Goal: Find specific page/section: Find specific page/section

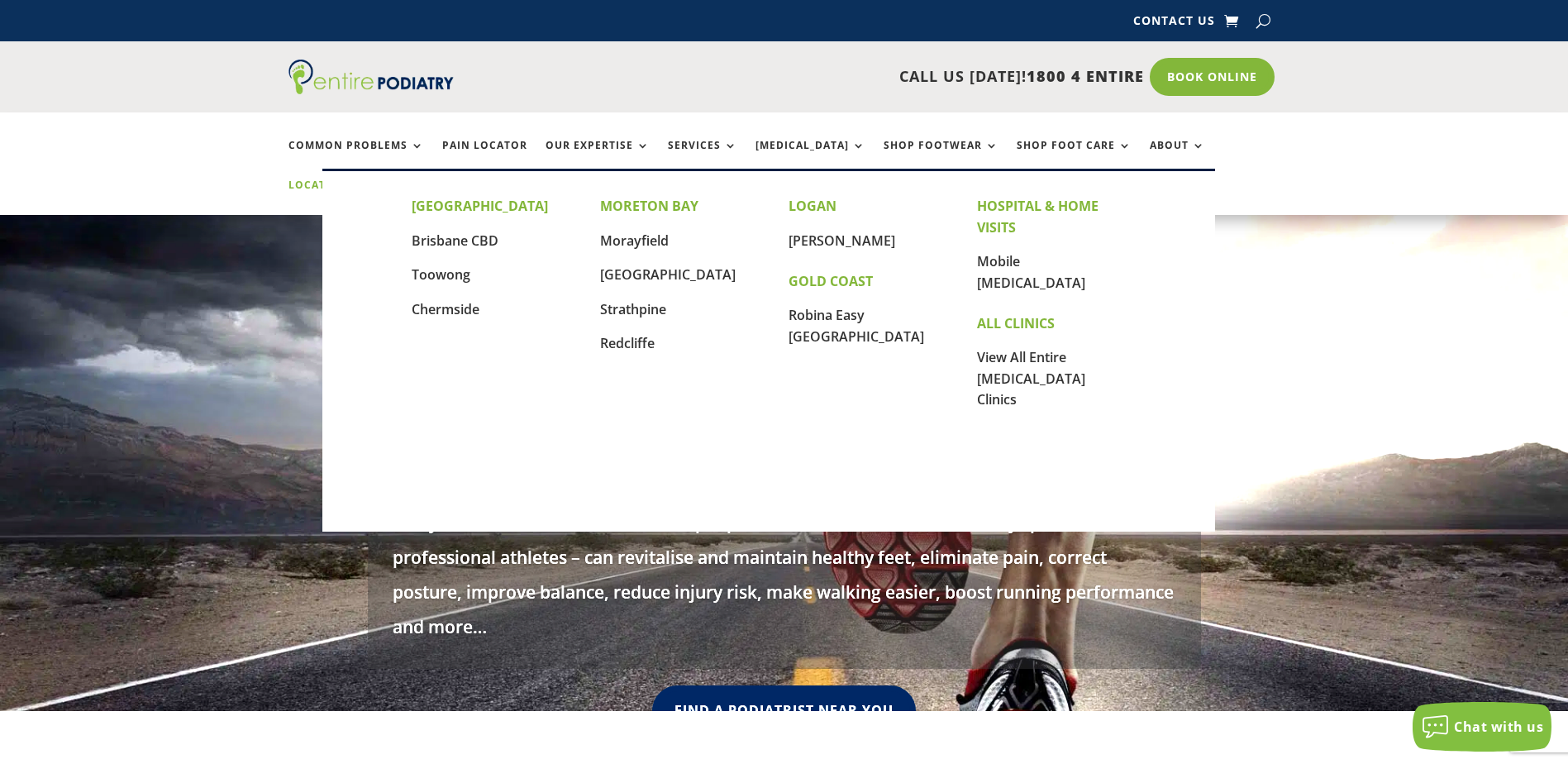
click at [371, 180] on link "Locations" at bounding box center [330, 197] width 83 height 36
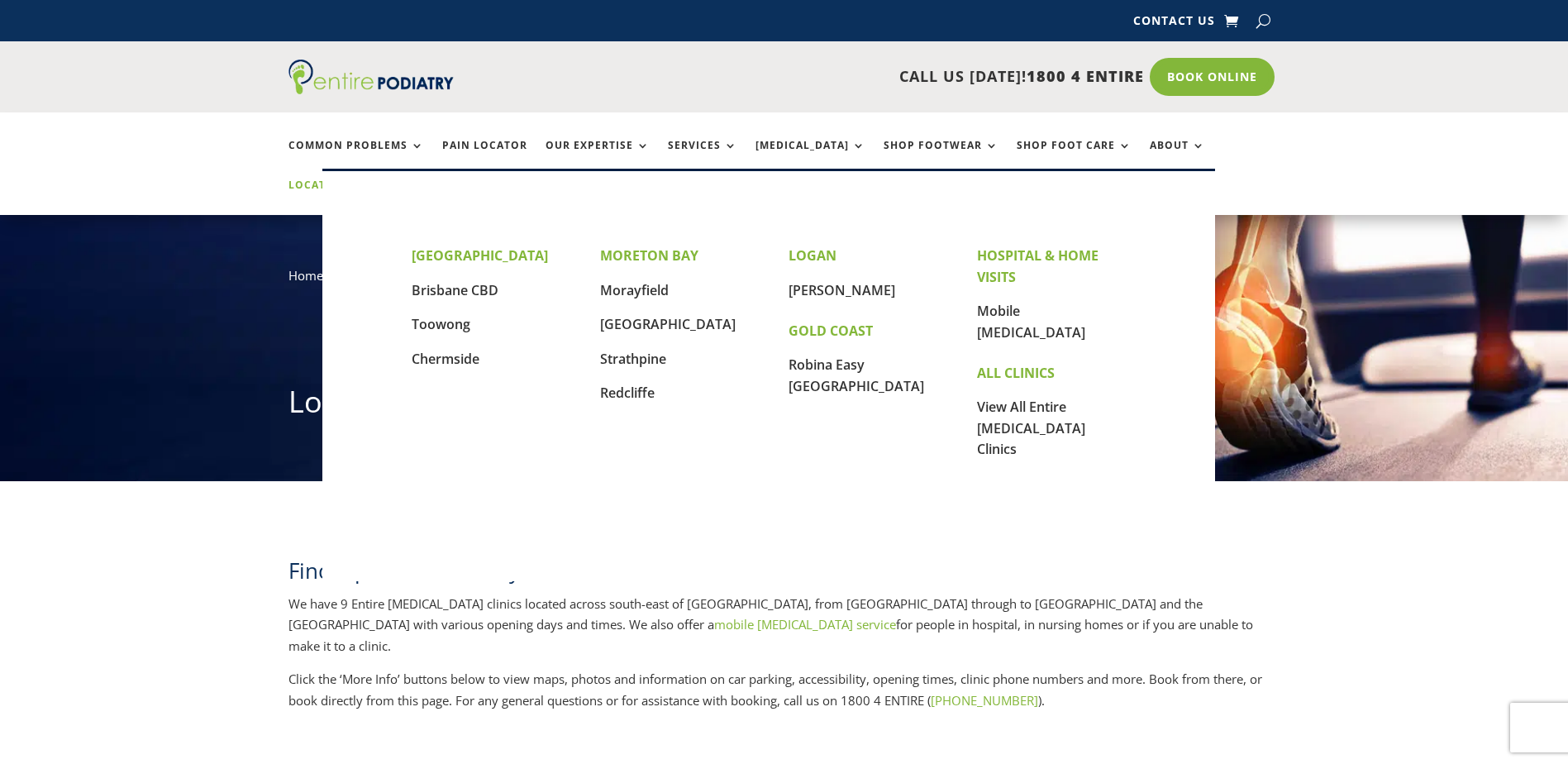
click at [371, 180] on link "Locations" at bounding box center [330, 197] width 83 height 36
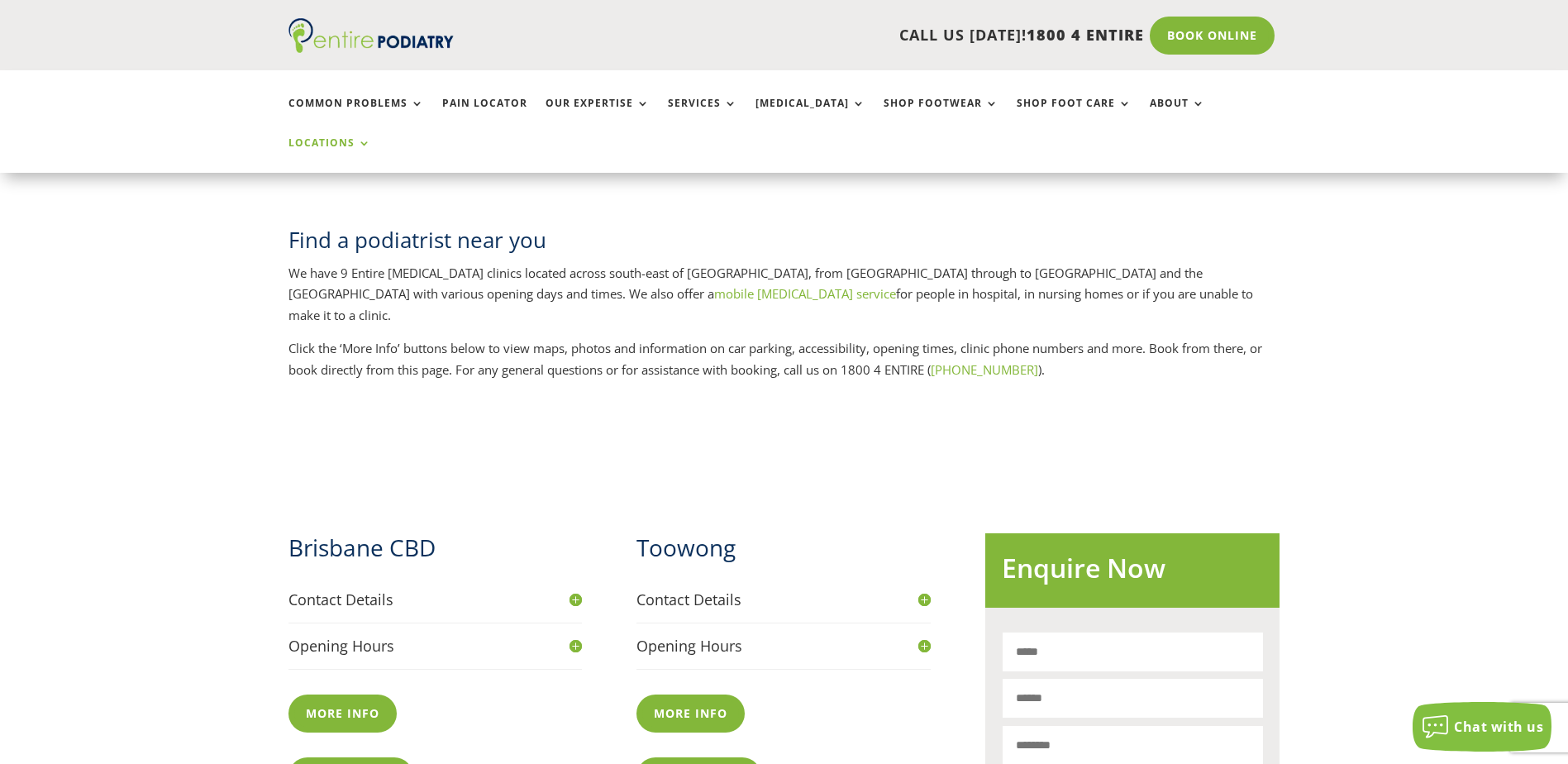
scroll to position [596, 0]
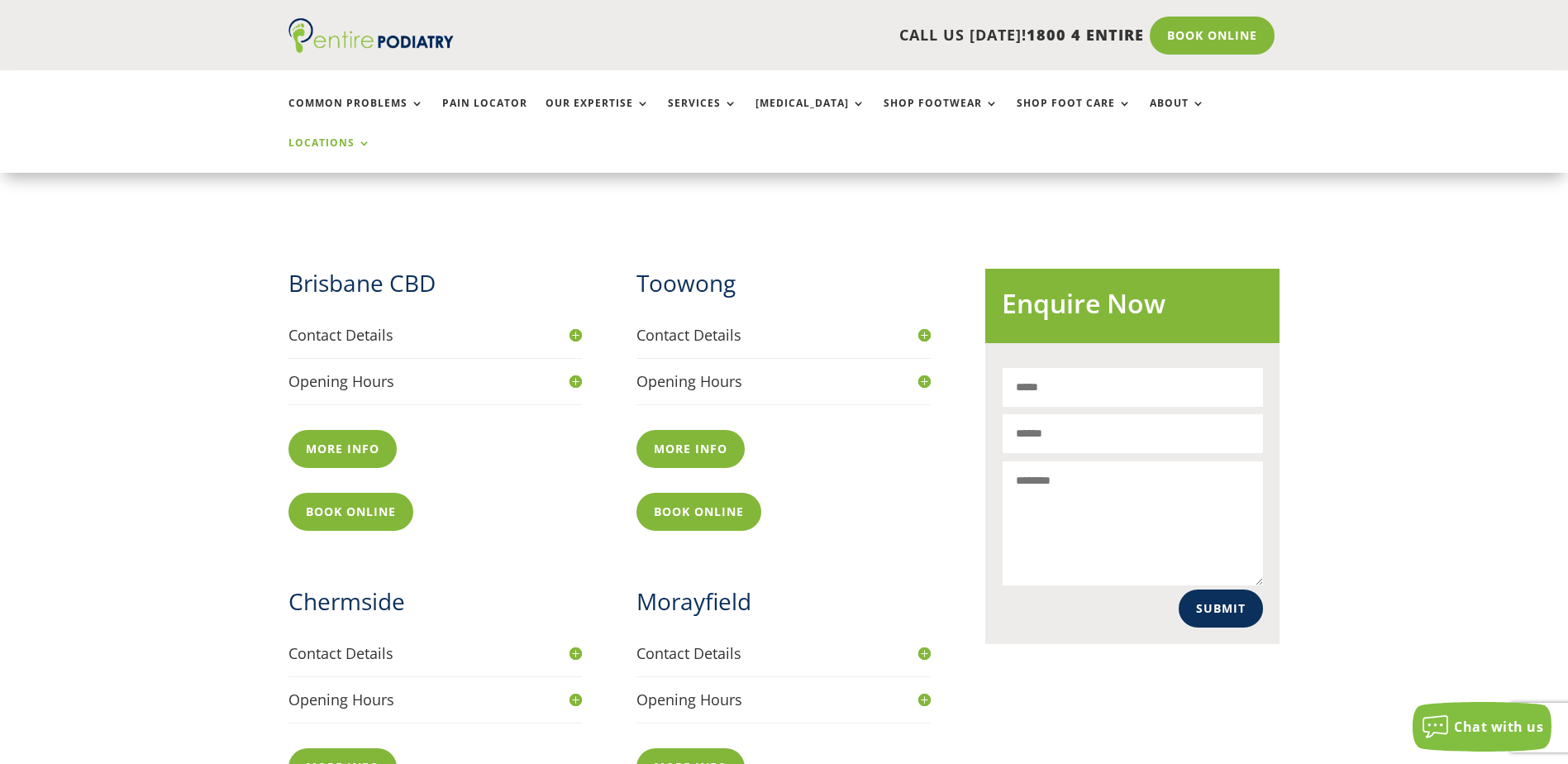
click at [354, 586] on h2 "Chermside" at bounding box center [435, 606] width 294 height 41
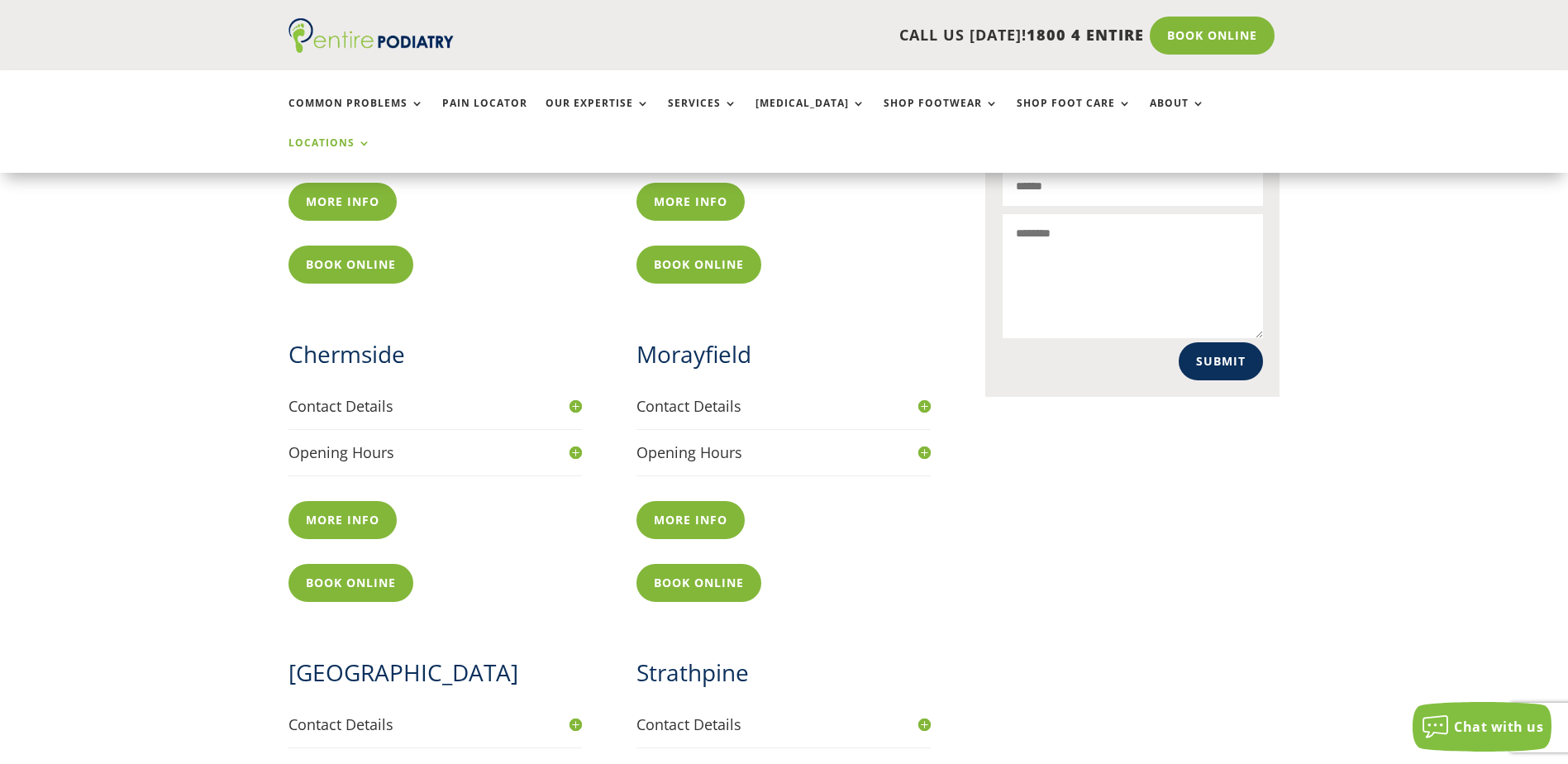
scroll to position [860, 0]
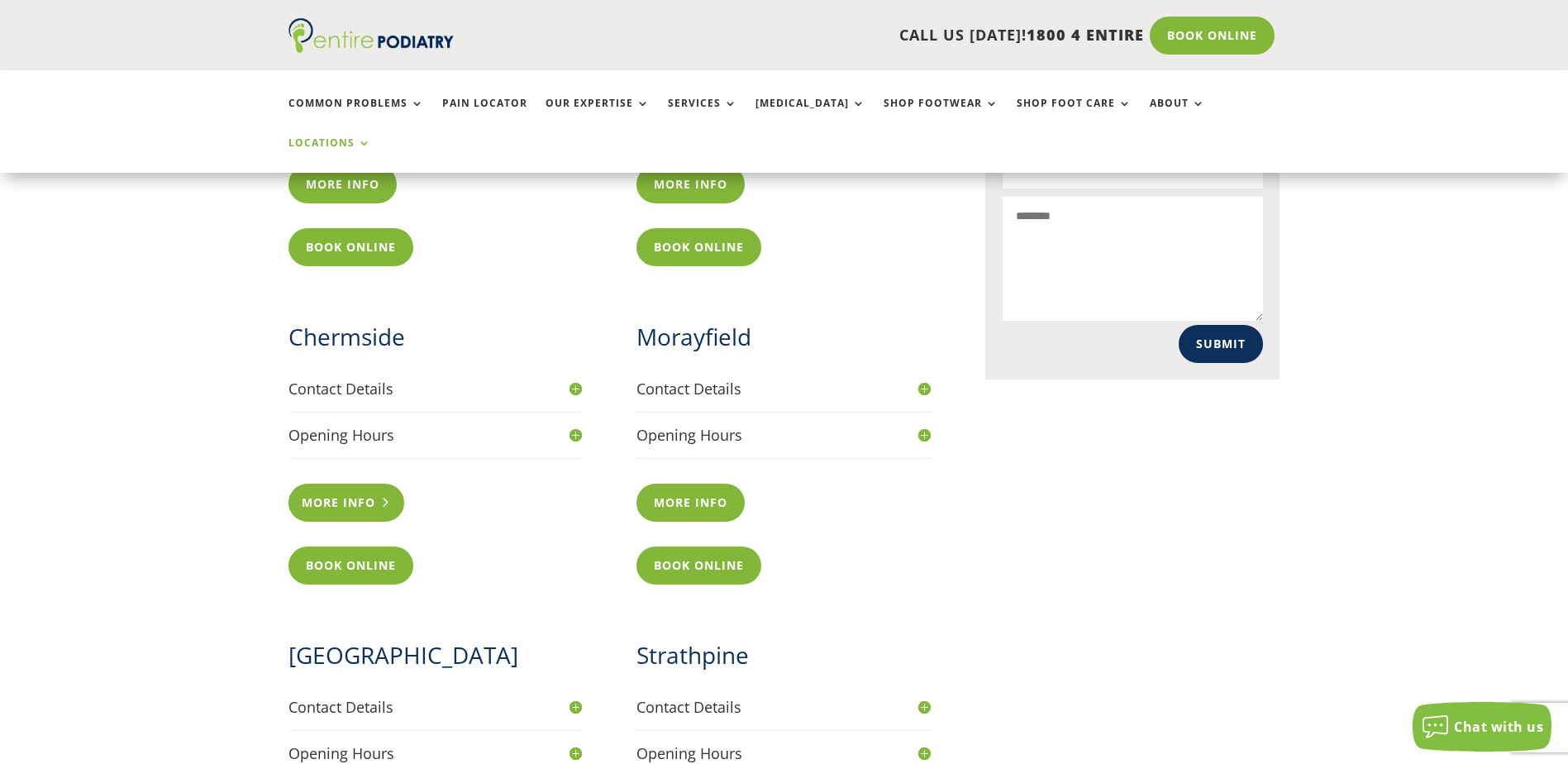
click at [339, 484] on link "More info" at bounding box center [346, 503] width 117 height 38
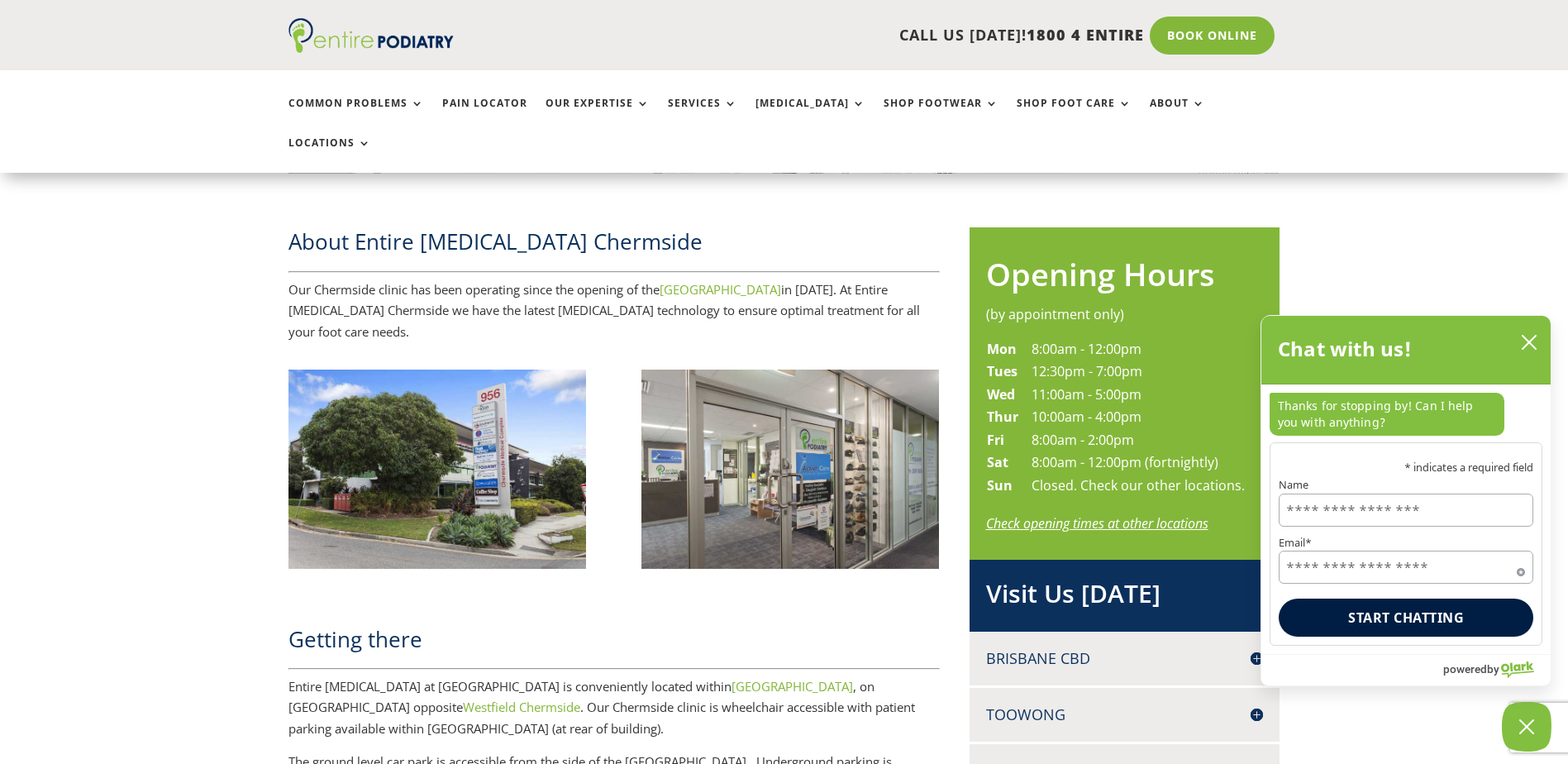
scroll to position [662, 0]
